Goal: Task Accomplishment & Management: Manage account settings

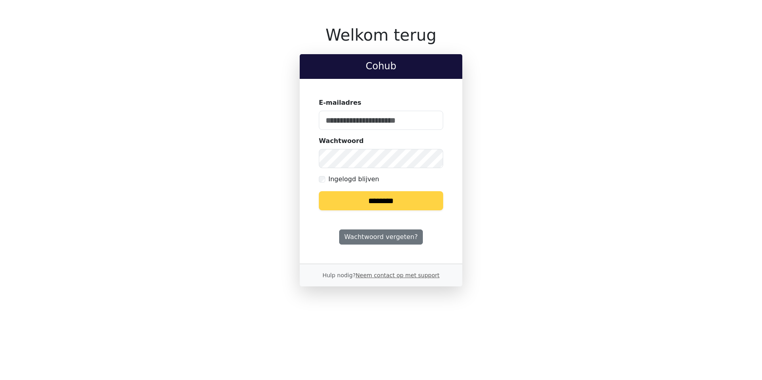
type input "**********"
click at [383, 197] on input "********" at bounding box center [381, 200] width 124 height 19
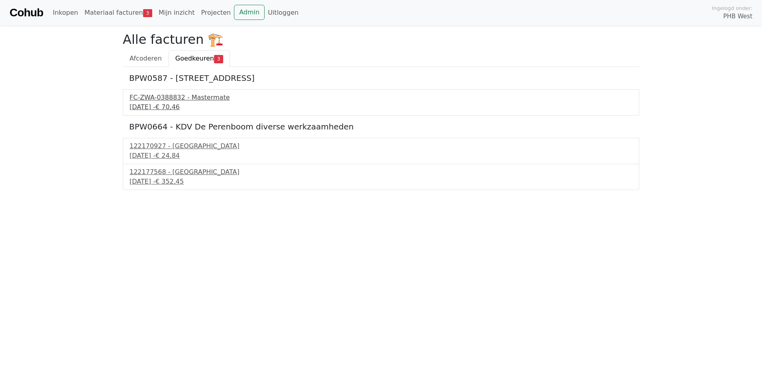
click at [169, 98] on div "FC-ZWA-0388832 - Mastermate" at bounding box center [381, 98] width 503 height 10
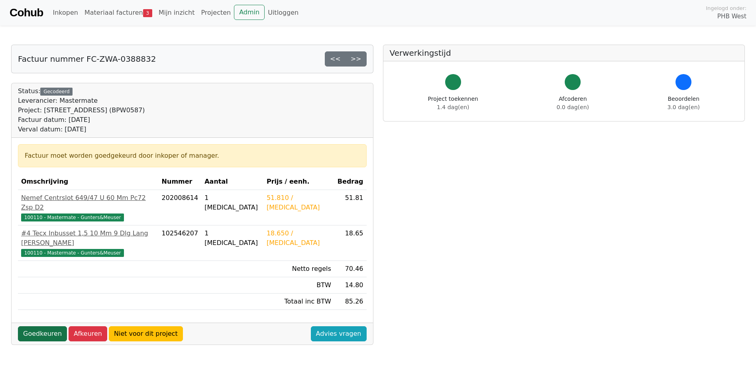
click at [41, 326] on link "Goedkeuren" at bounding box center [42, 333] width 49 height 15
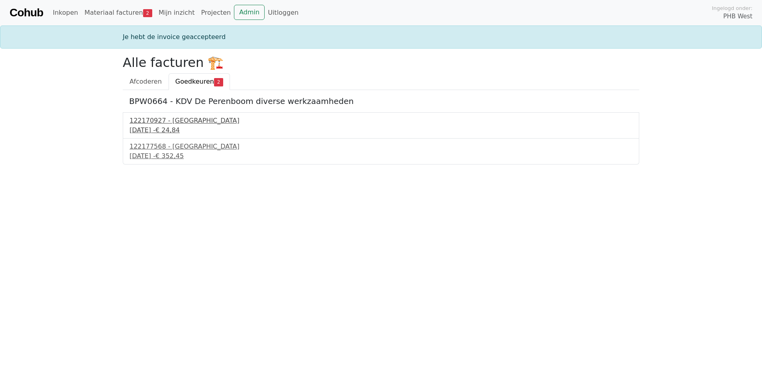
click at [165, 130] on div "[DATE] - € 24,84" at bounding box center [381, 131] width 503 height 10
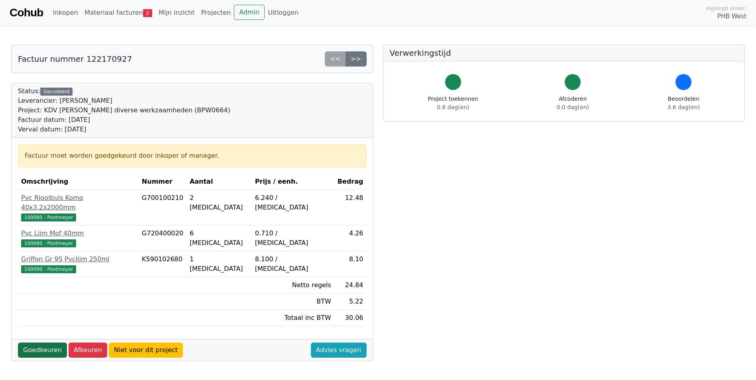
drag, startPoint x: 39, startPoint y: 341, endPoint x: 47, endPoint y: 337, distance: 9.1
click at [39, 343] on link "Goedkeuren" at bounding box center [42, 350] width 49 height 15
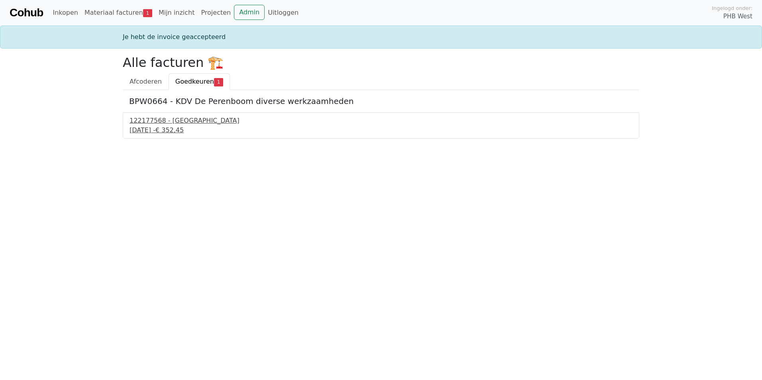
click at [180, 126] on div "19 september 2025 - € 352,45" at bounding box center [381, 131] width 503 height 10
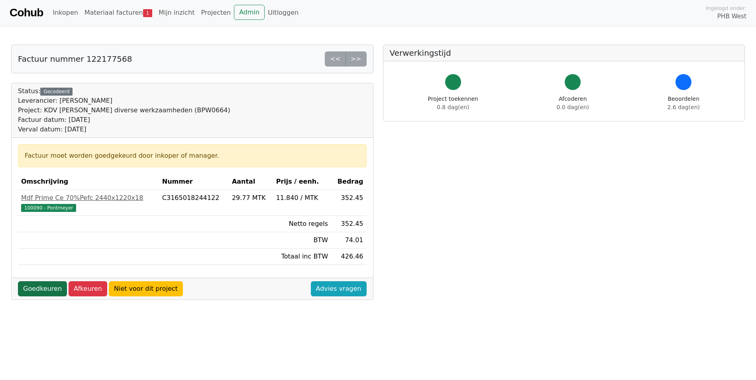
click at [44, 289] on link "Goedkeuren" at bounding box center [42, 288] width 49 height 15
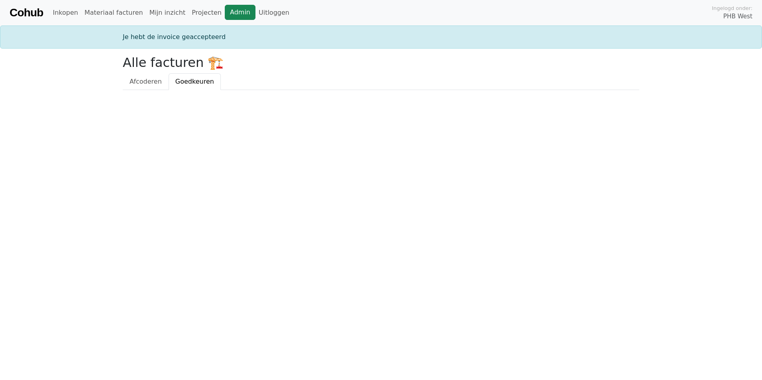
click at [225, 14] on link "Admin" at bounding box center [240, 12] width 31 height 15
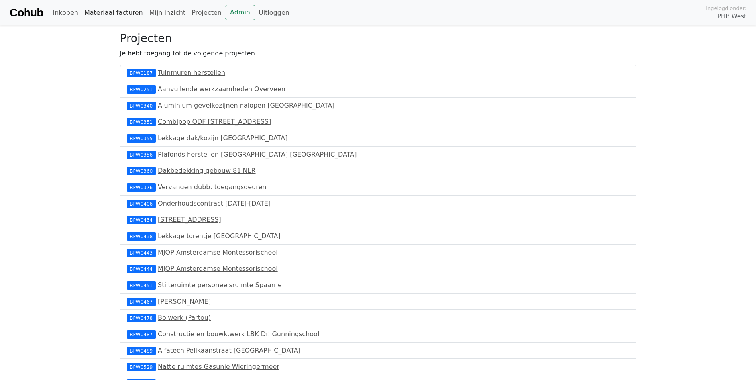
click at [107, 13] on link "Materiaal facturen" at bounding box center [113, 13] width 65 height 16
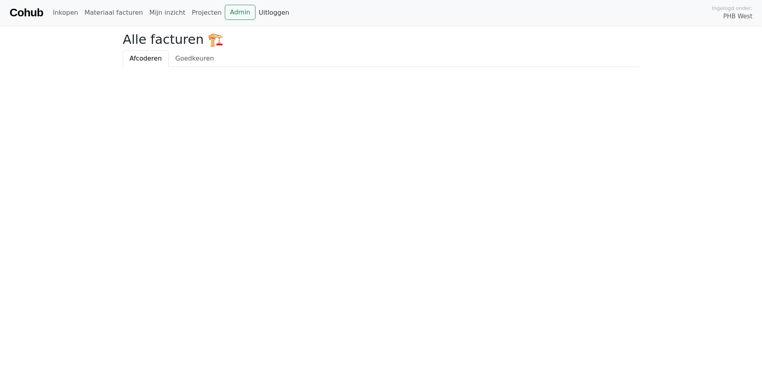
click at [256, 15] on link "Uitloggen" at bounding box center [274, 13] width 37 height 16
